Goal: Task Accomplishment & Management: Use online tool/utility

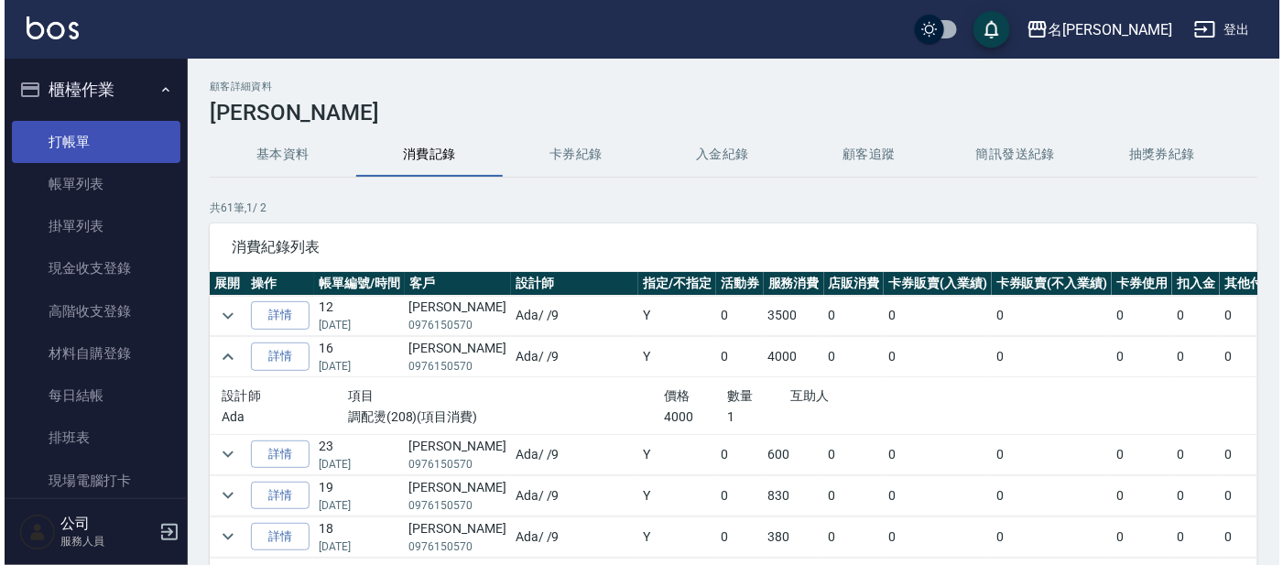
scroll to position [800, 0]
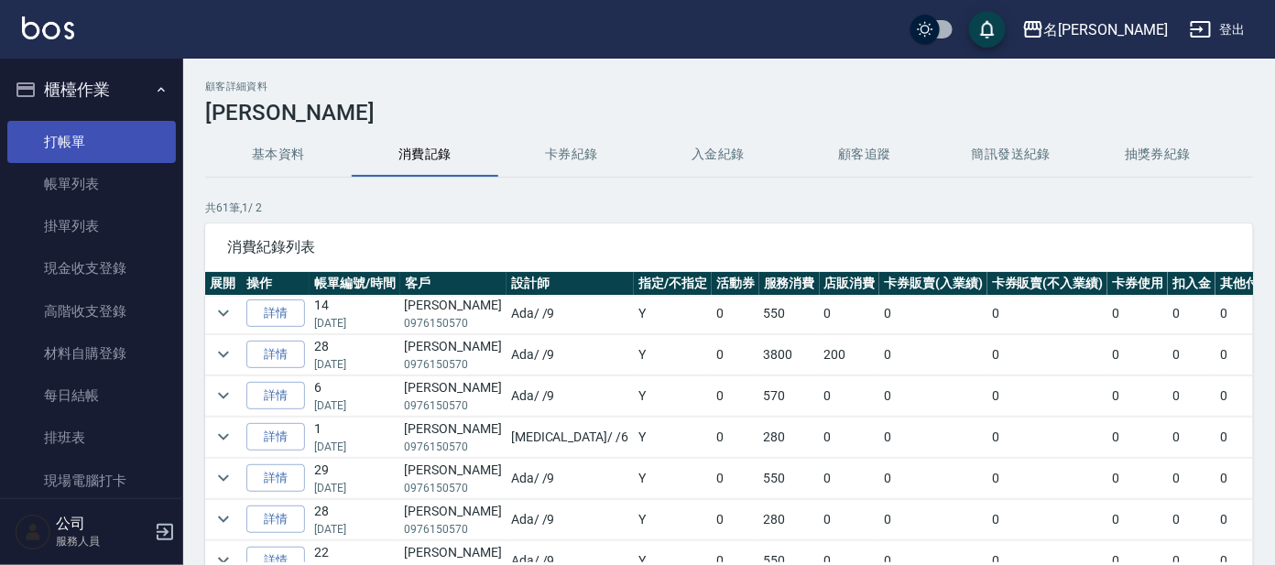
click at [92, 148] on link "打帳單" at bounding box center [91, 142] width 168 height 42
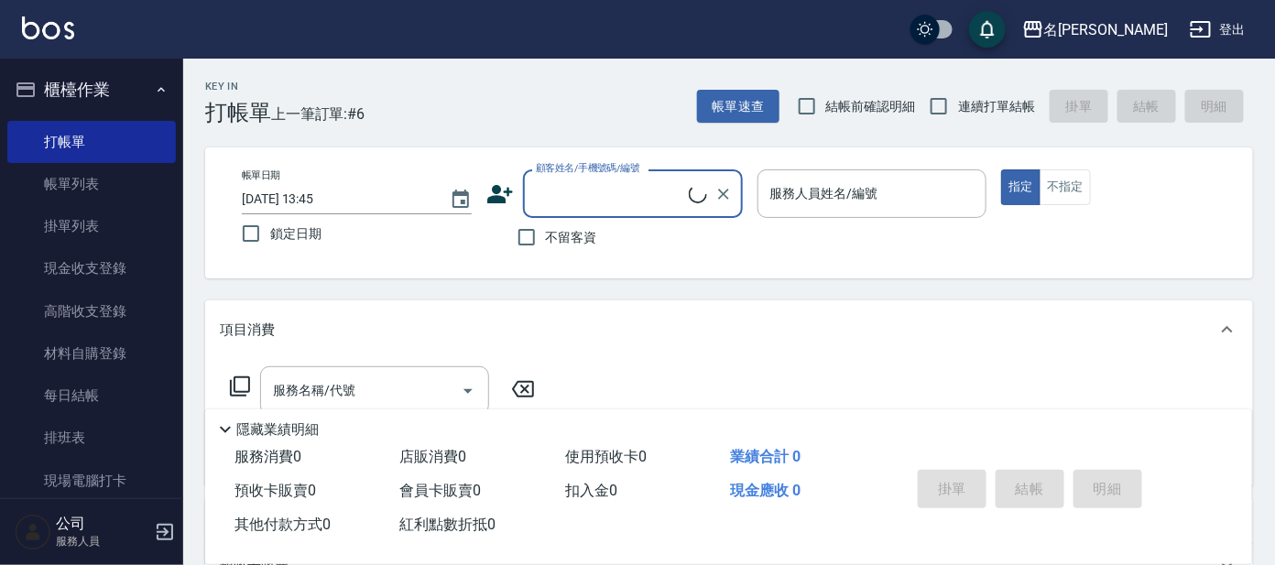
click at [560, 197] on input "顧客姓名/手機號碼/編號" at bounding box center [609, 194] width 157 height 32
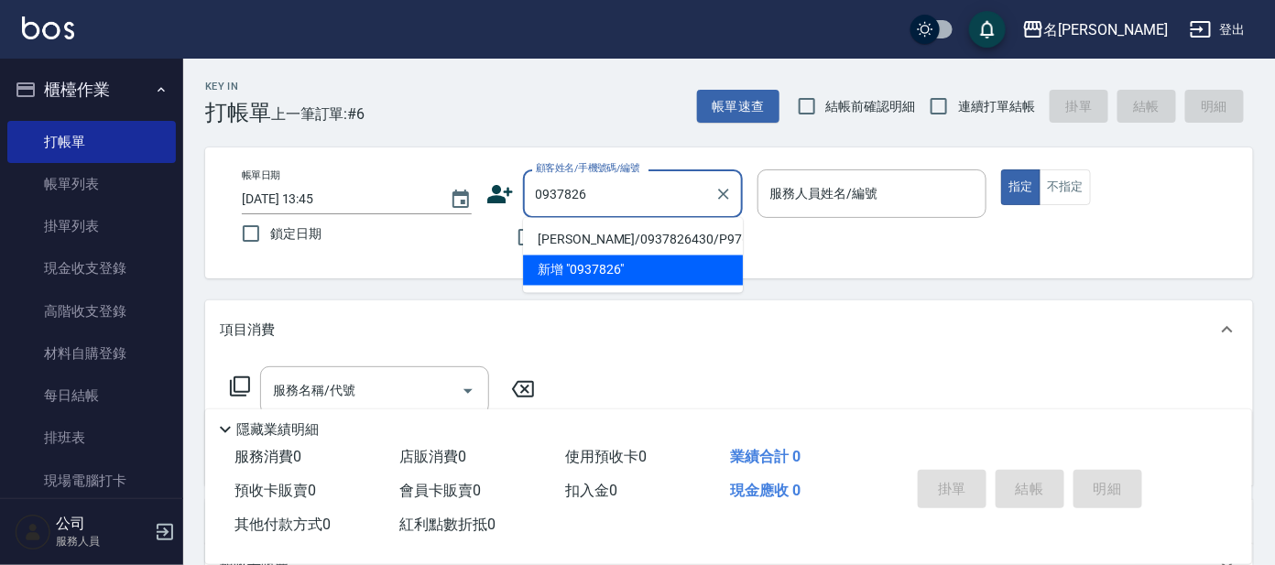
click at [575, 235] on li "[PERSON_NAME]/0937826430/P976" at bounding box center [633, 240] width 220 height 30
type input "[PERSON_NAME]/0937826430/P976"
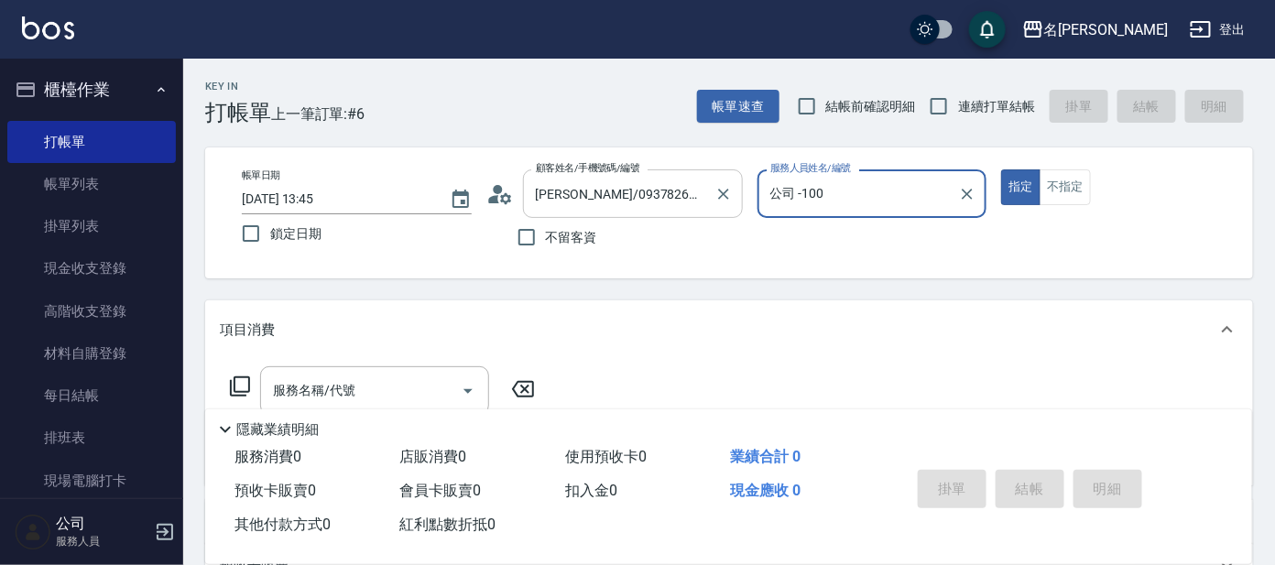
type input "公司 -100"
click at [508, 194] on icon at bounding box center [505, 197] width 11 height 11
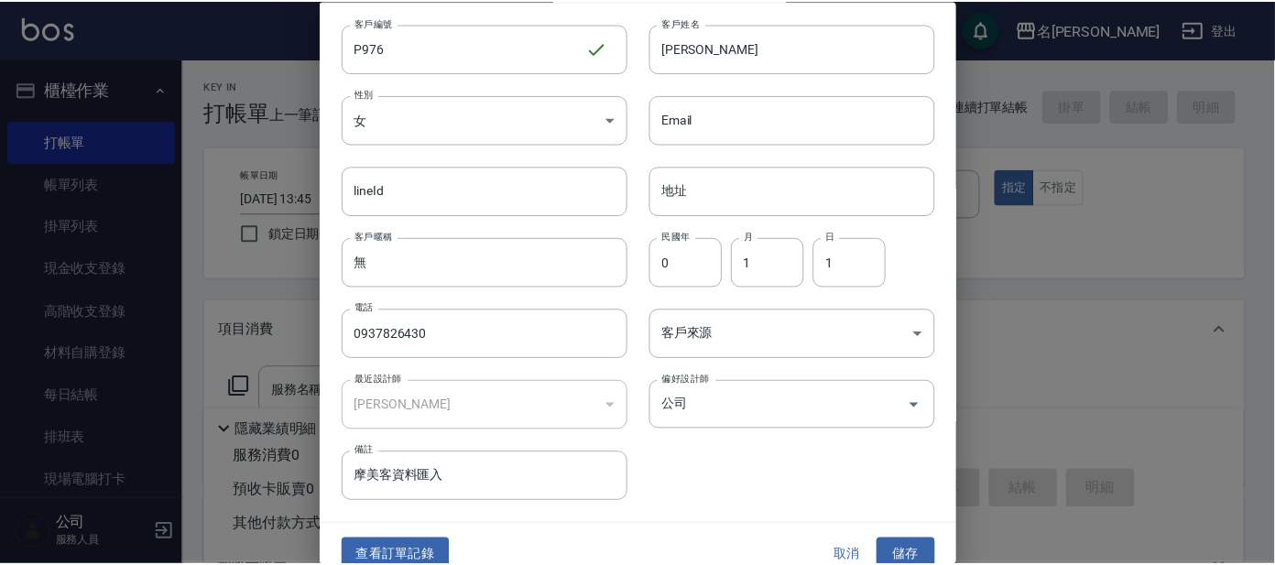
scroll to position [69, 0]
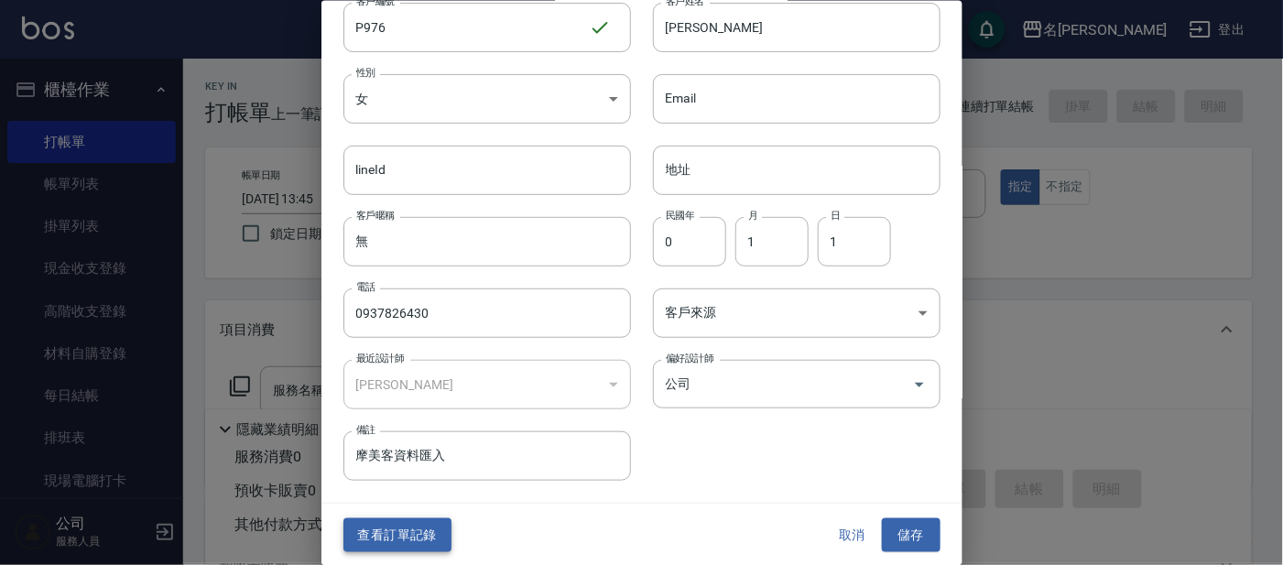
click at [387, 537] on button "查看訂單記錄" at bounding box center [397, 535] width 108 height 34
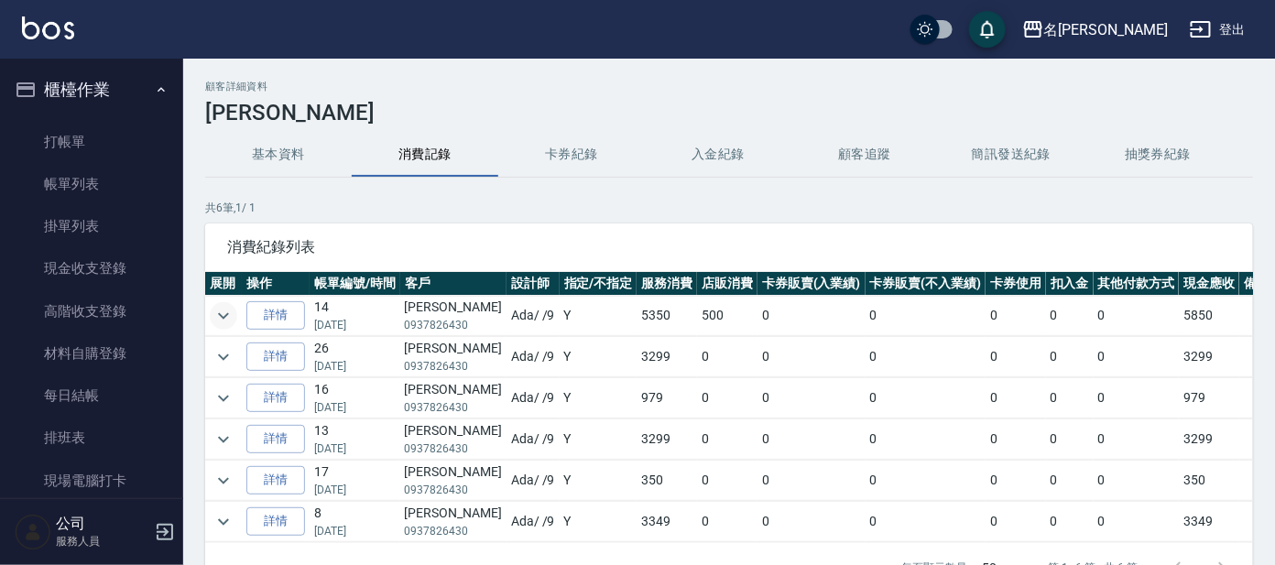
click at [223, 315] on icon "expand row" at bounding box center [223, 316] width 22 height 22
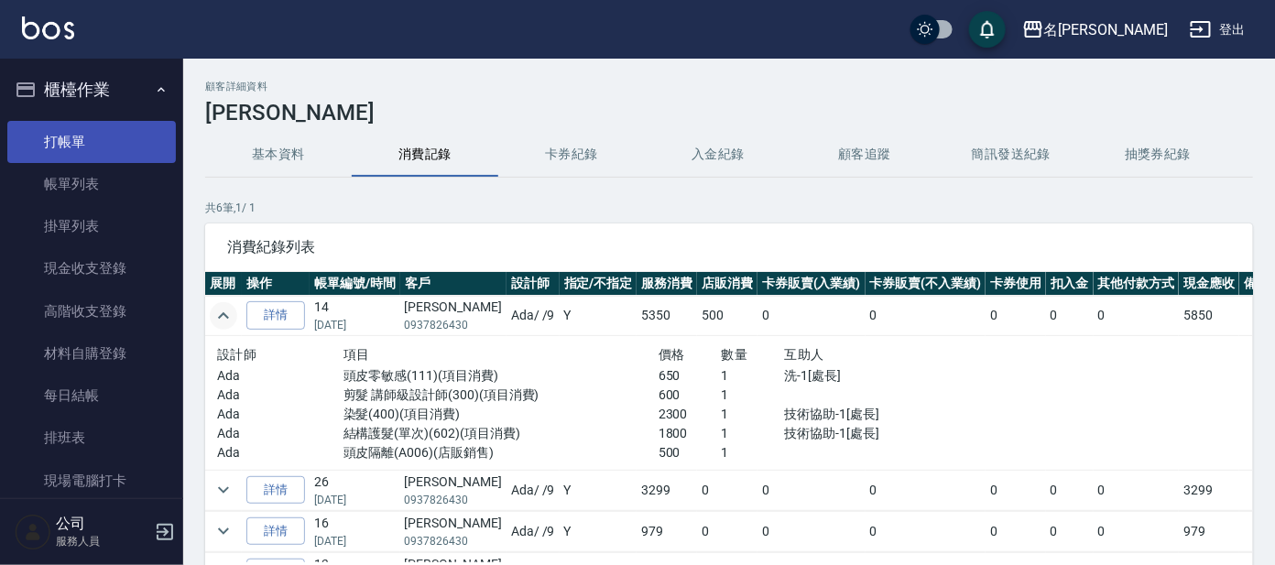
click at [55, 142] on link "打帳單" at bounding box center [91, 142] width 168 height 42
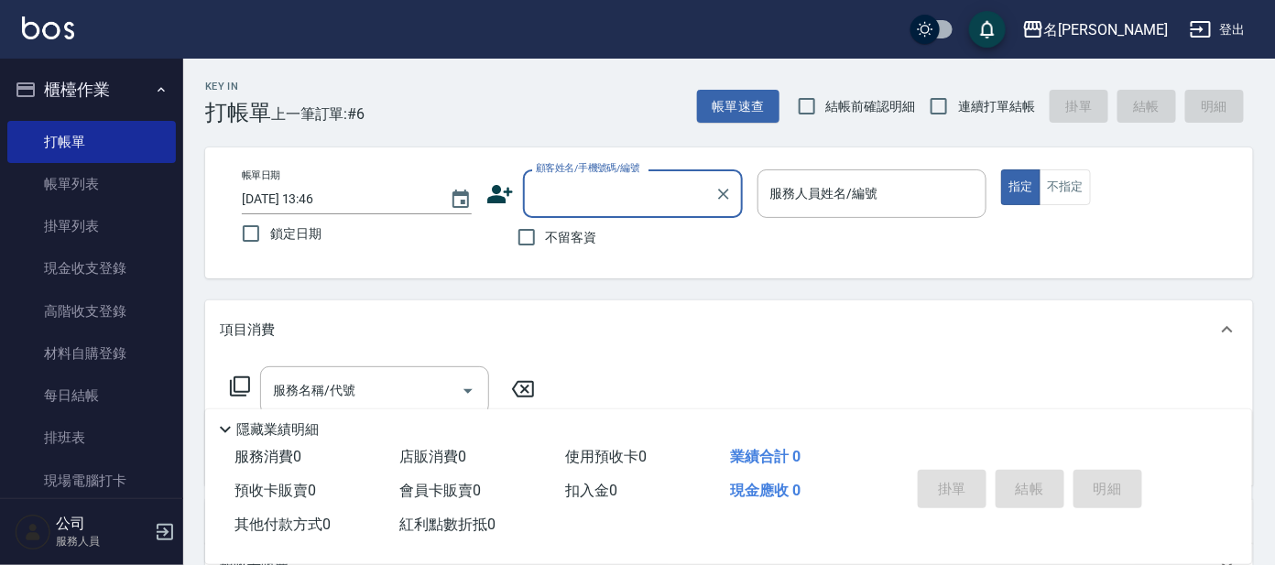
click at [552, 186] on input "顧客姓名/手機號碼/編號" at bounding box center [619, 194] width 176 height 32
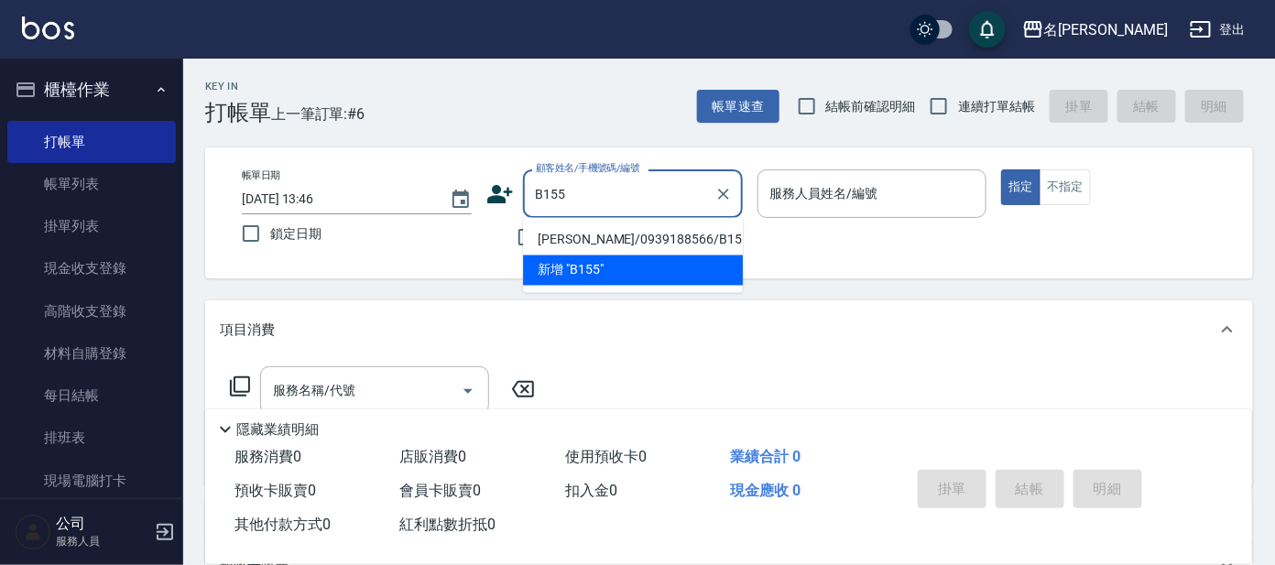
click at [658, 241] on li "[PERSON_NAME]/0939188566/B155" at bounding box center [633, 240] width 220 height 30
type input "[PERSON_NAME]/0939188566/B155"
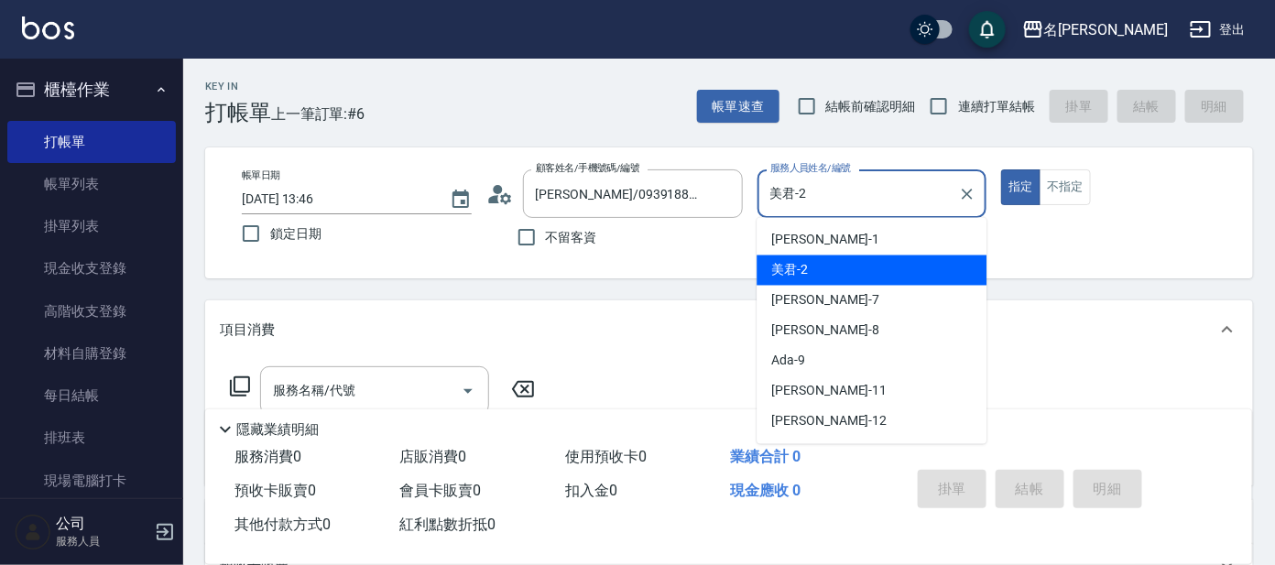
click at [792, 179] on input "美君-2" at bounding box center [859, 194] width 186 height 32
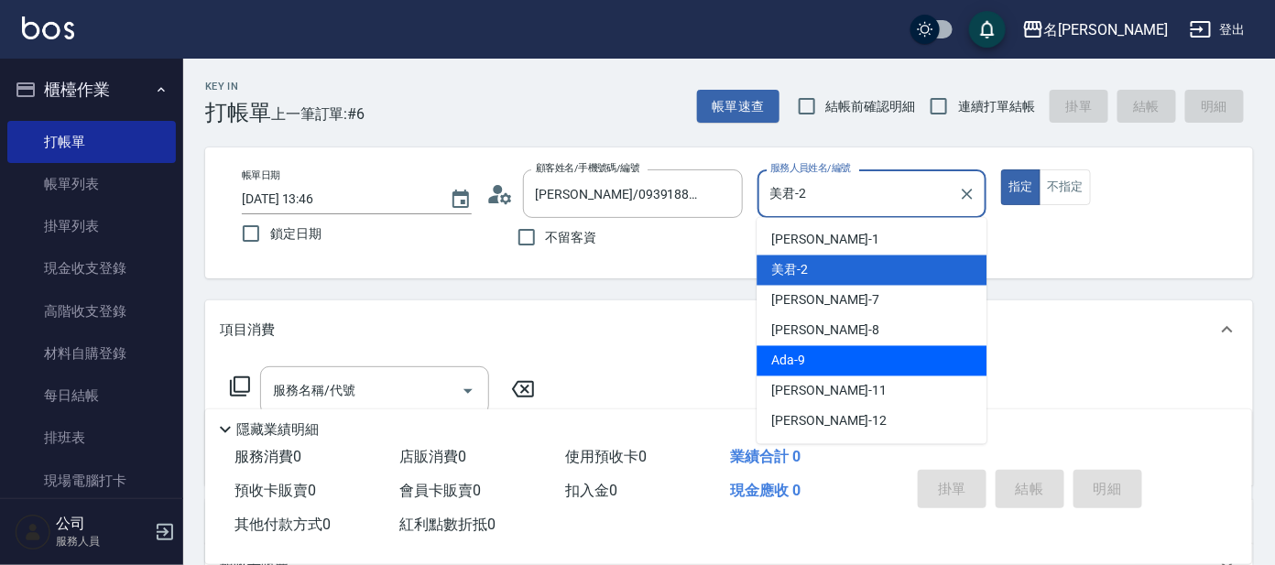
click at [813, 346] on div "Ada -9" at bounding box center [871, 361] width 230 height 30
type input "Ada-9"
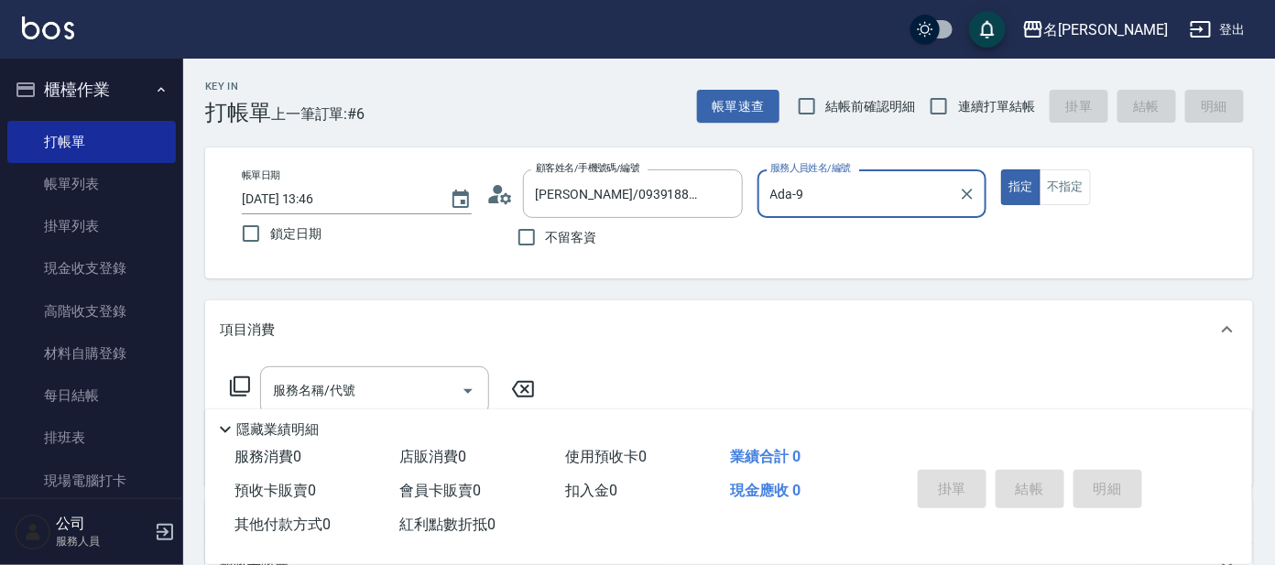
click at [244, 385] on icon at bounding box center [240, 386] width 22 height 22
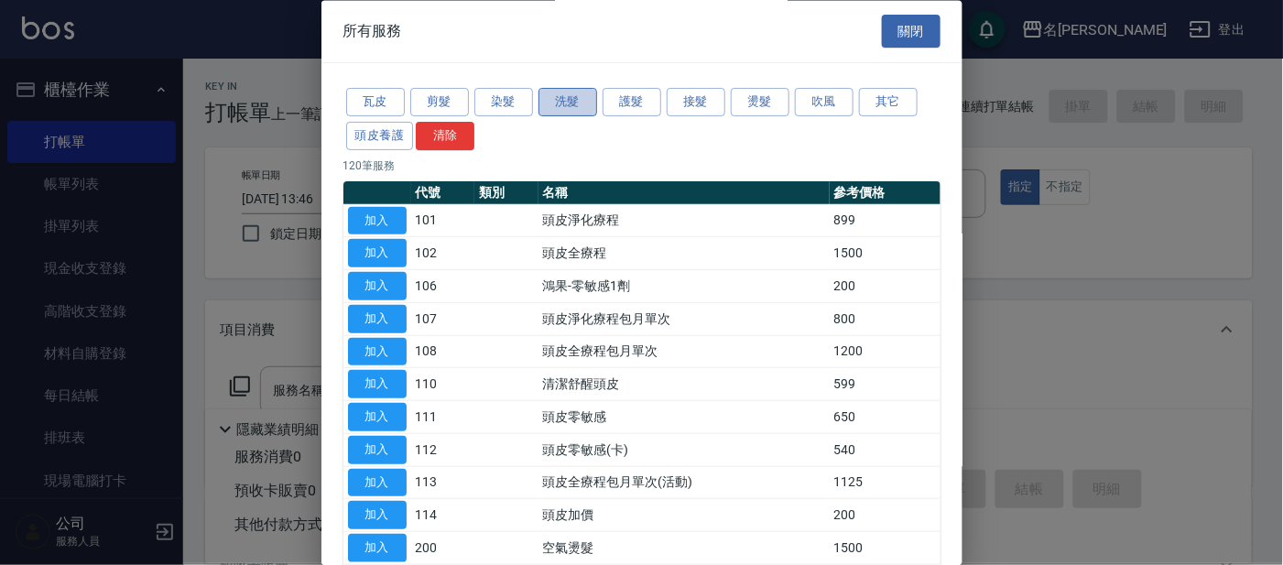
click at [555, 100] on button "洗髮" at bounding box center [567, 103] width 59 height 28
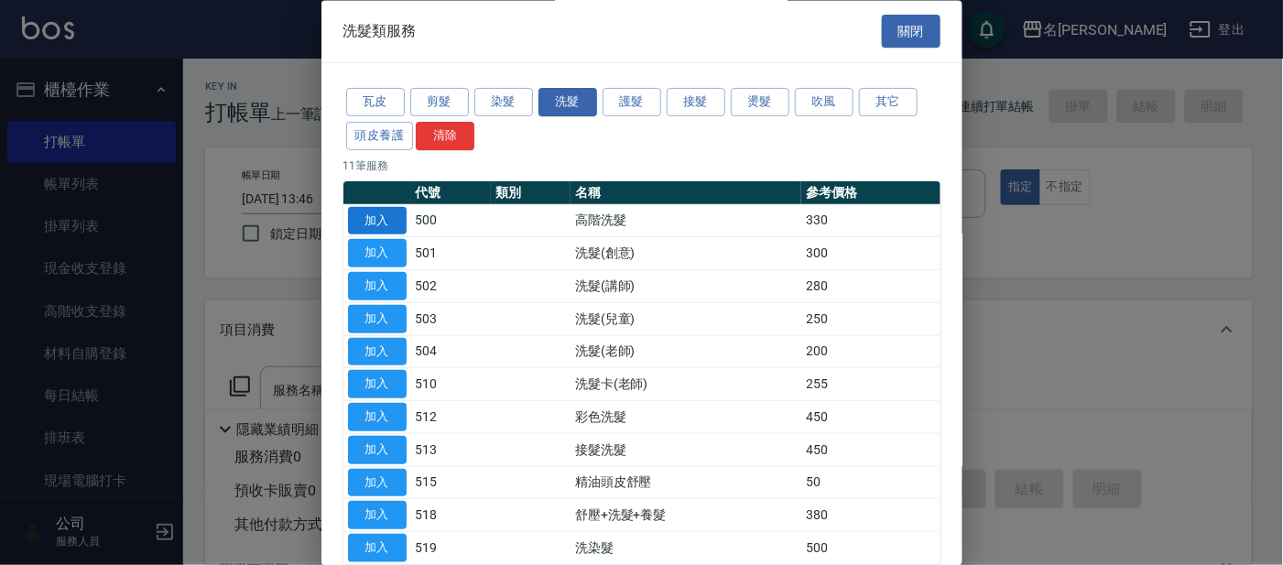
click at [396, 221] on button "加入" at bounding box center [377, 221] width 59 height 28
type input "高階洗髮(500)"
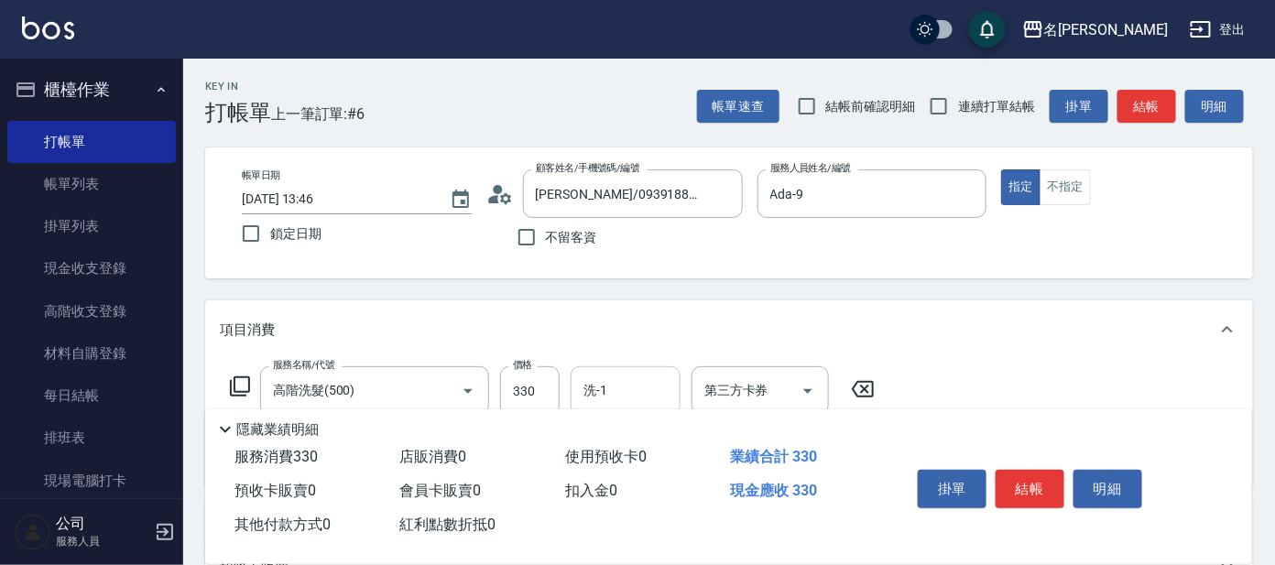
click at [614, 391] on input "洗-1" at bounding box center [625, 391] width 93 height 32
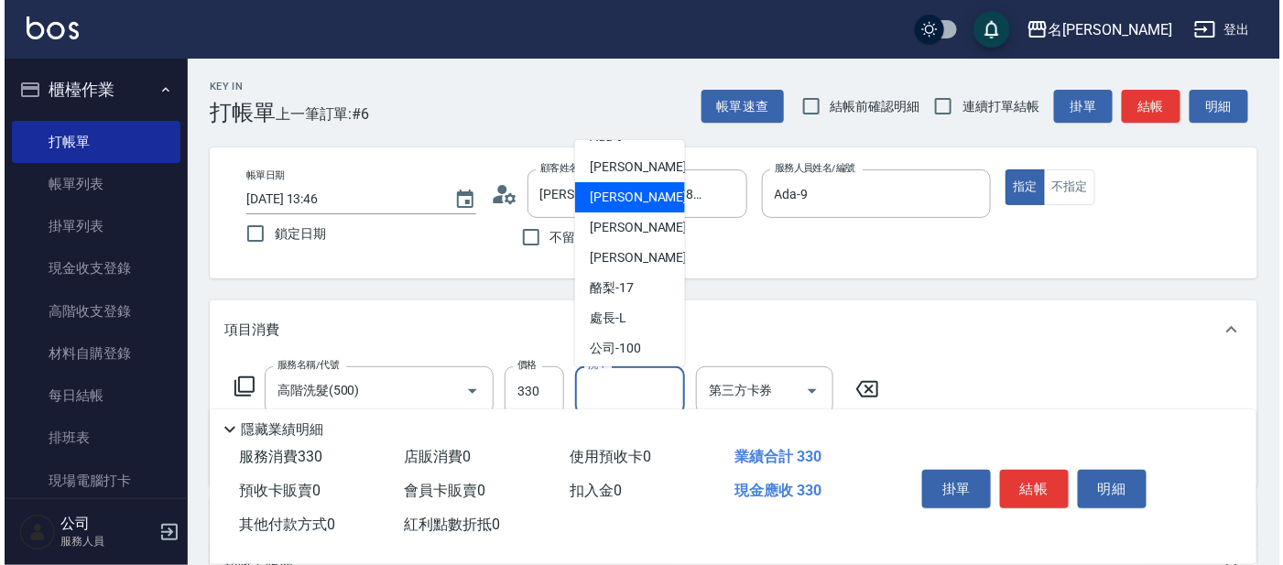
scroll to position [150, 0]
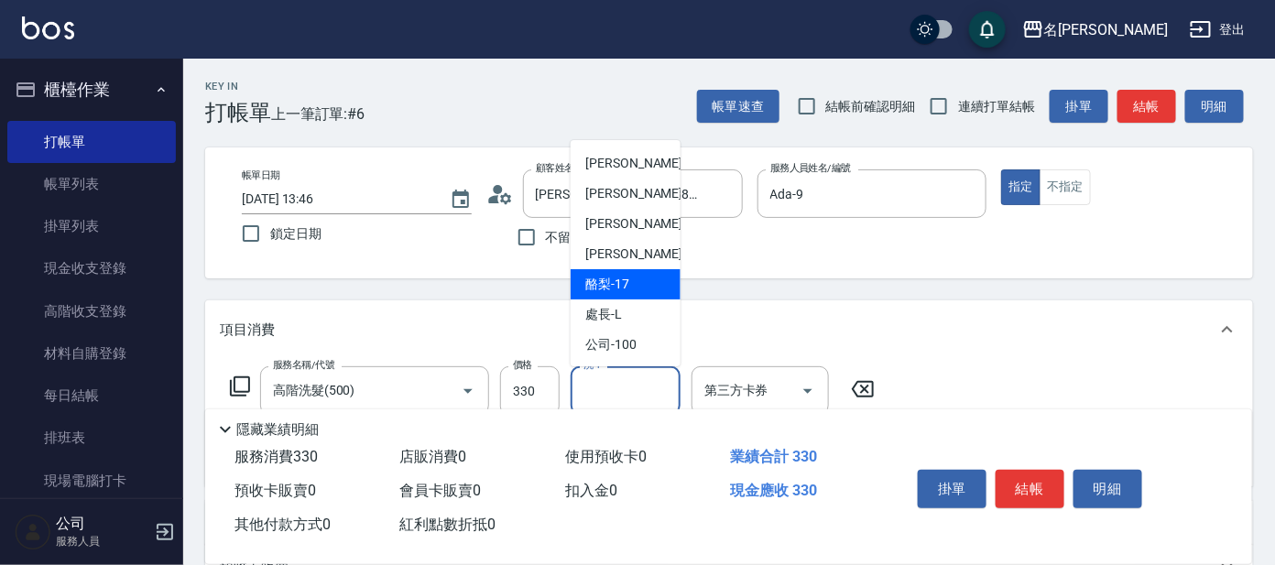
click at [625, 293] on span "酪梨 -17" at bounding box center [607, 284] width 44 height 19
type input "酪梨-17"
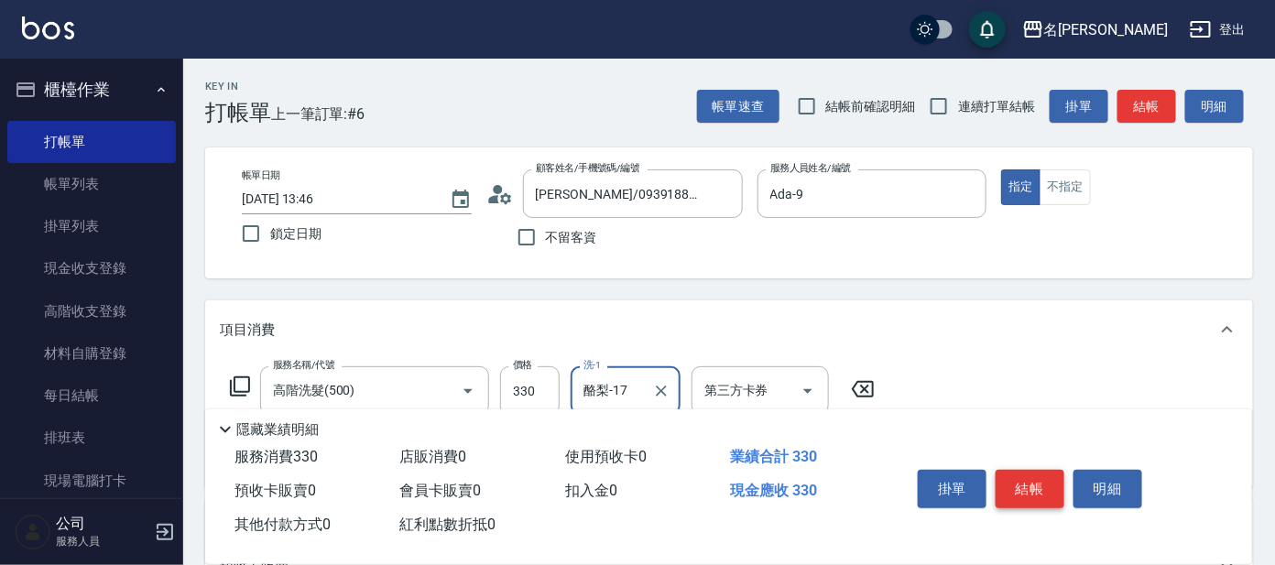
click at [1014, 481] on button "結帳" at bounding box center [1029, 489] width 69 height 38
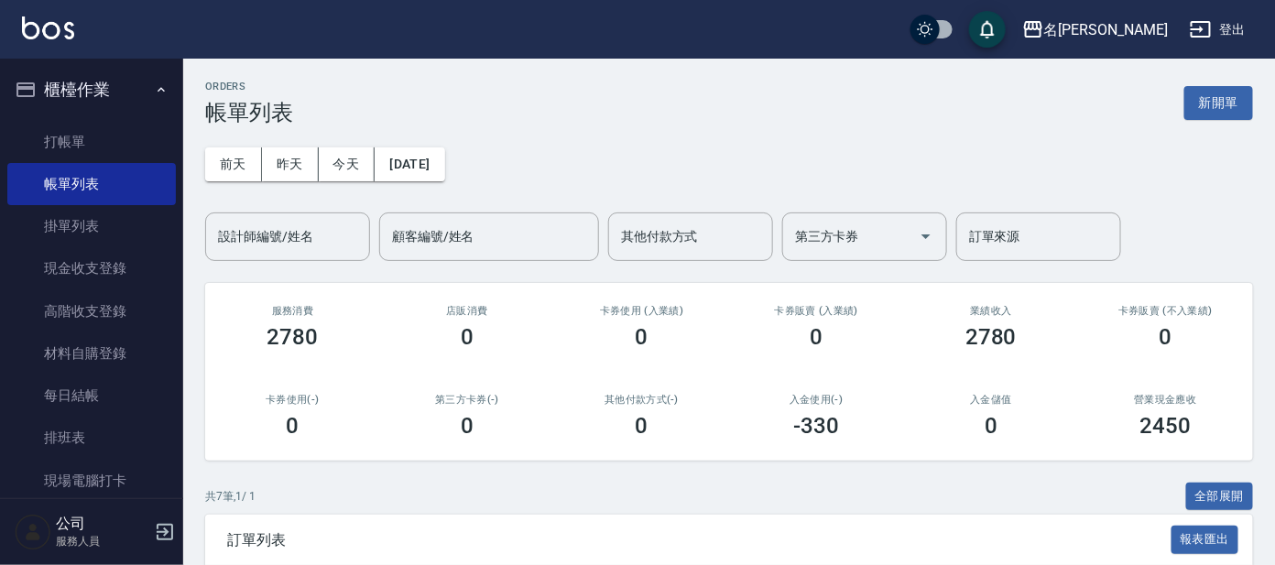
drag, startPoint x: 1011, startPoint y: 385, endPoint x: 1009, endPoint y: 375, distance: 10.2
click at [1009, 376] on div "入金儲值 0" at bounding box center [991, 416] width 175 height 89
click at [81, 149] on link "打帳單" at bounding box center [91, 142] width 168 height 42
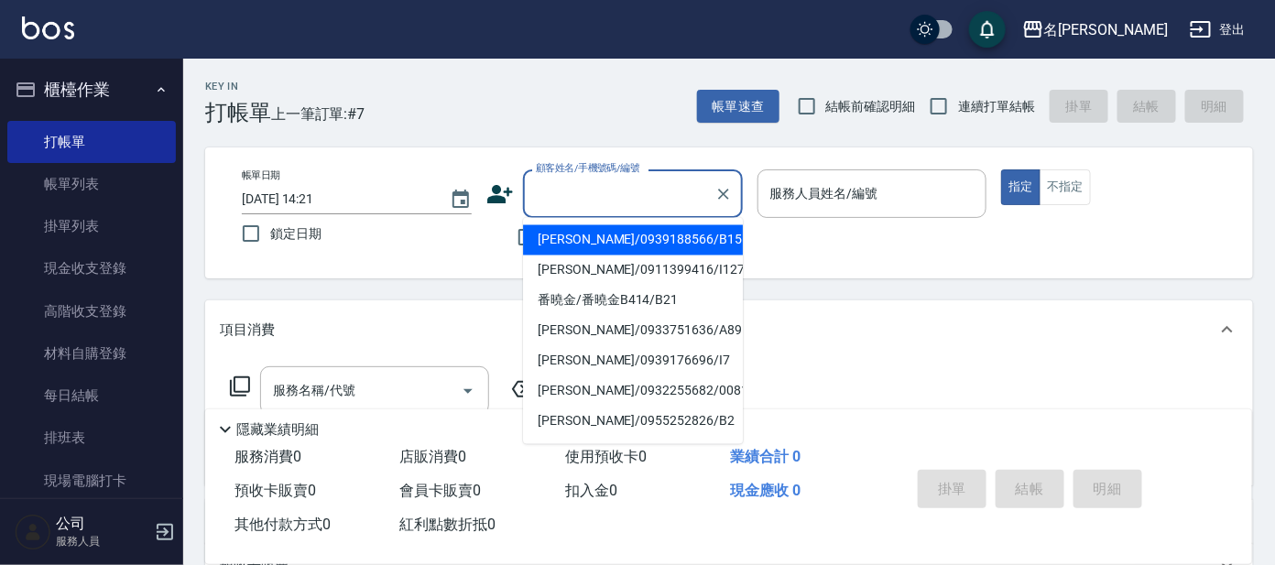
click at [598, 193] on input "顧客姓名/手機號碼/編號" at bounding box center [619, 194] width 176 height 32
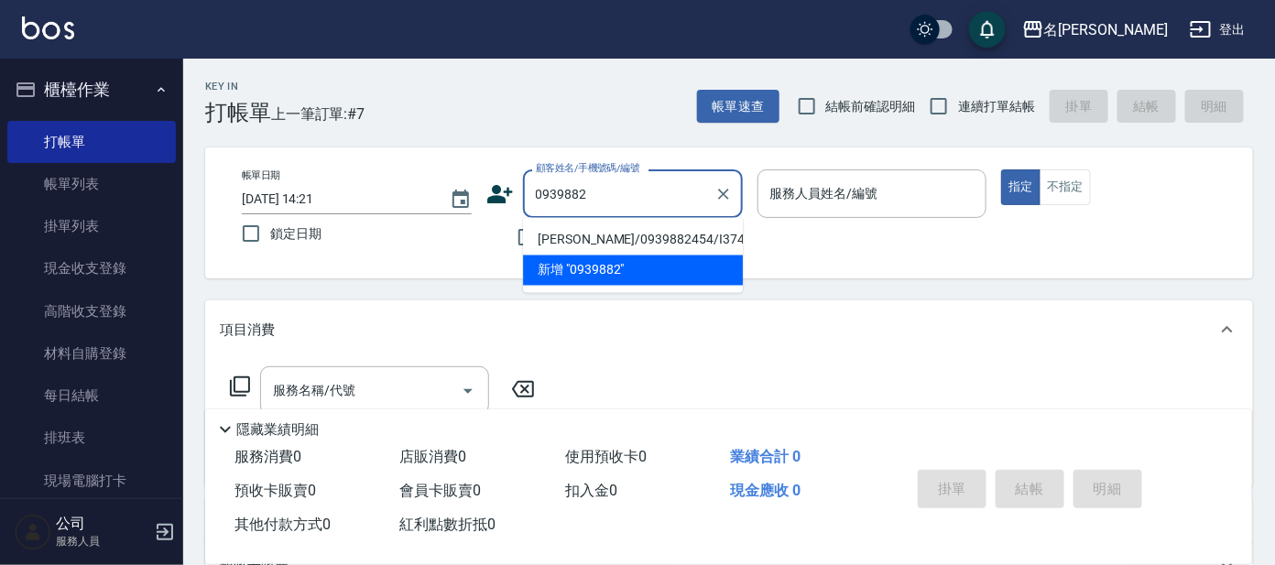
click at [581, 236] on li "[PERSON_NAME]/0939882454/I374" at bounding box center [633, 240] width 220 height 30
type input "[PERSON_NAME]/0939882454/I374"
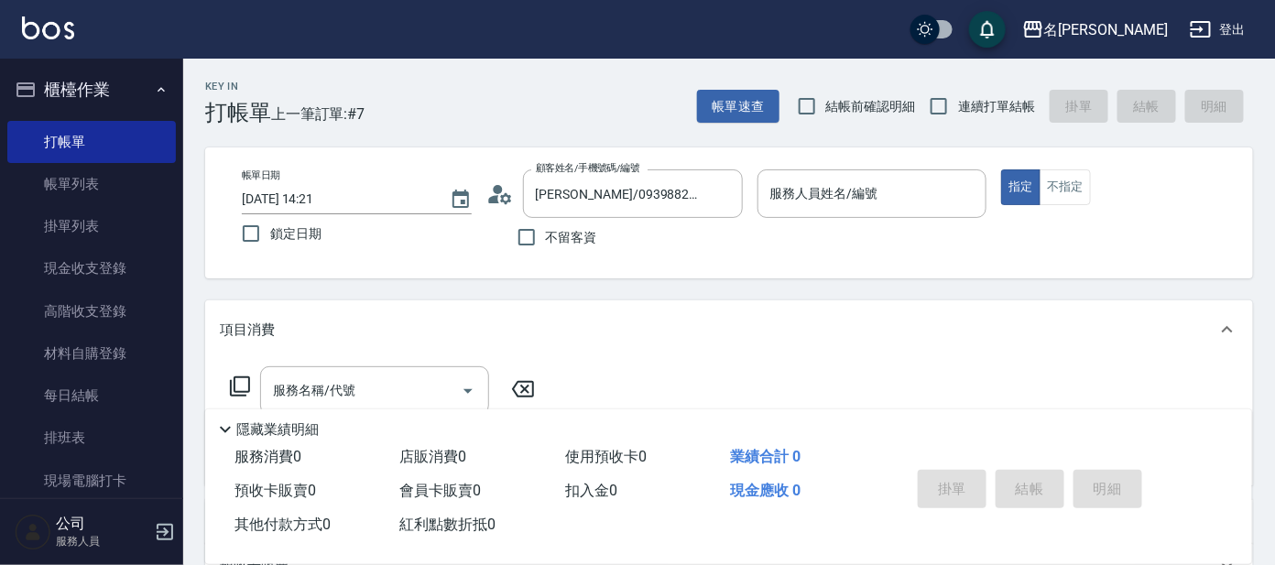
click at [491, 197] on icon at bounding box center [493, 199] width 11 height 8
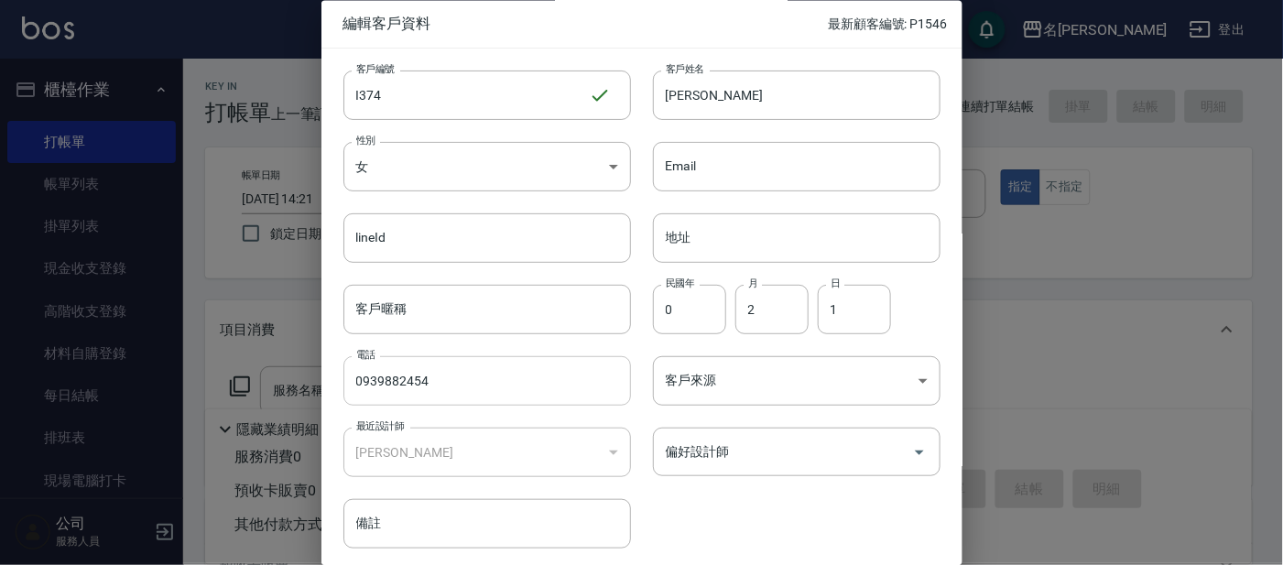
scroll to position [69, 0]
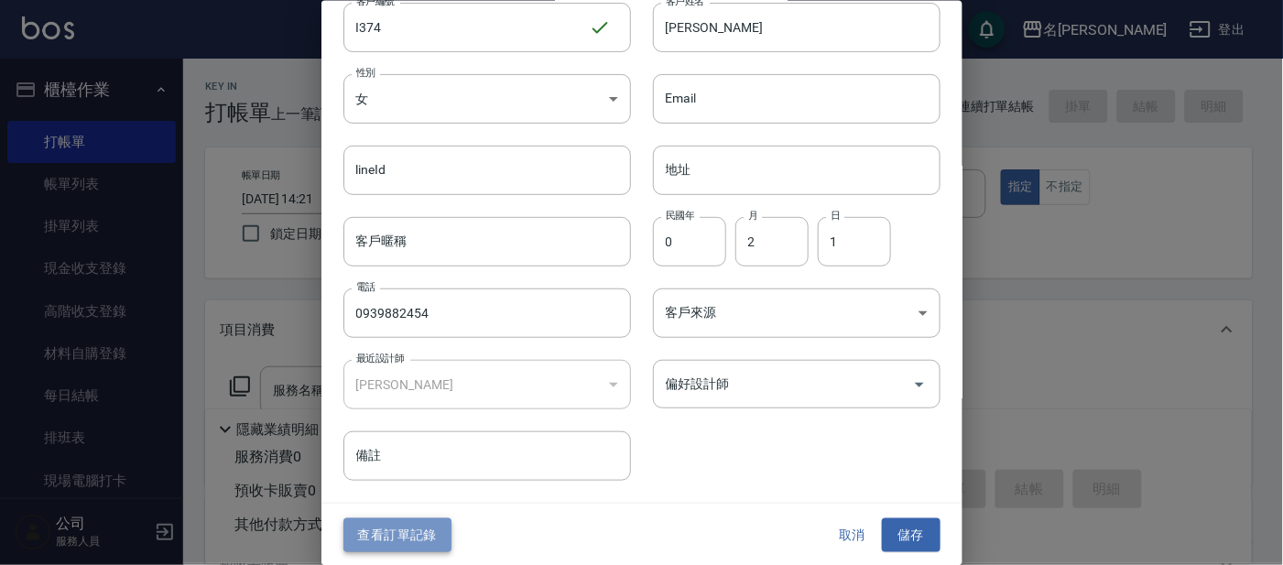
click at [420, 530] on button "查看訂單記錄" at bounding box center [397, 535] width 108 height 34
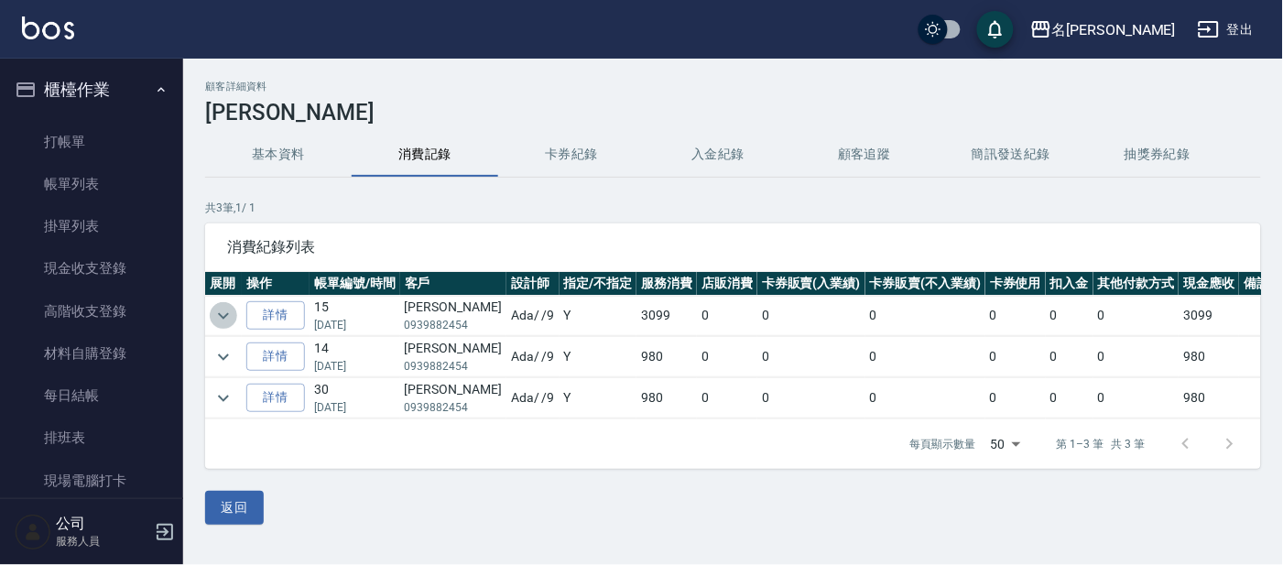
click at [227, 313] on icon "expand row" at bounding box center [223, 315] width 11 height 6
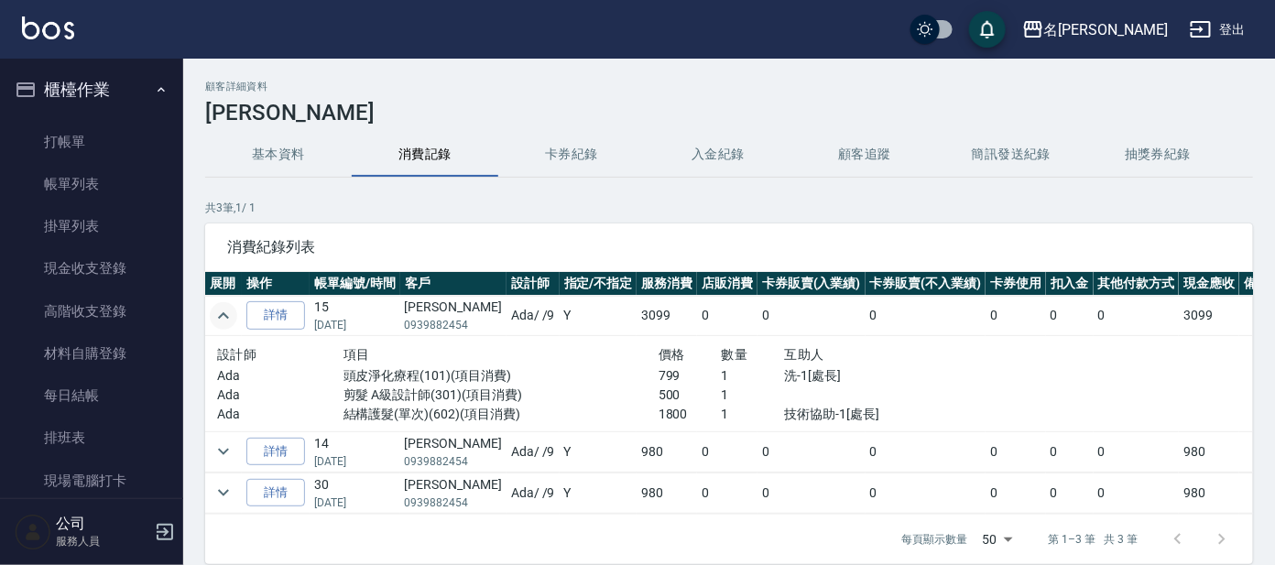
click at [225, 310] on icon "expand row" at bounding box center [223, 316] width 22 height 22
